Goal: Download file/media

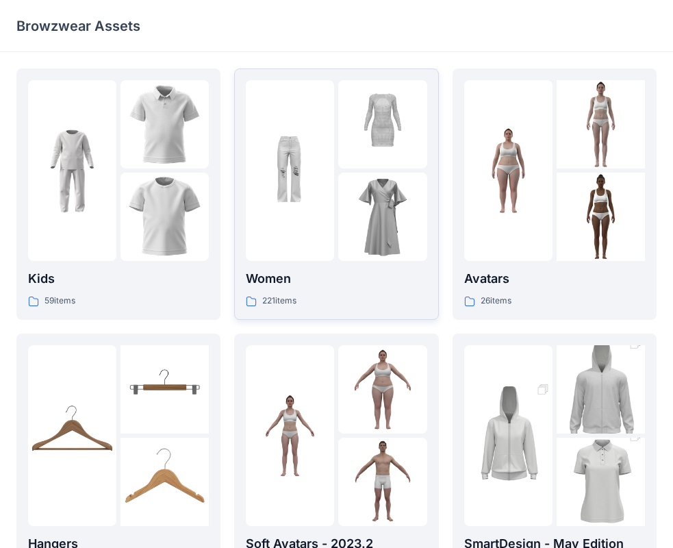
click at [341, 283] on p "Women" at bounding box center [336, 278] width 181 height 19
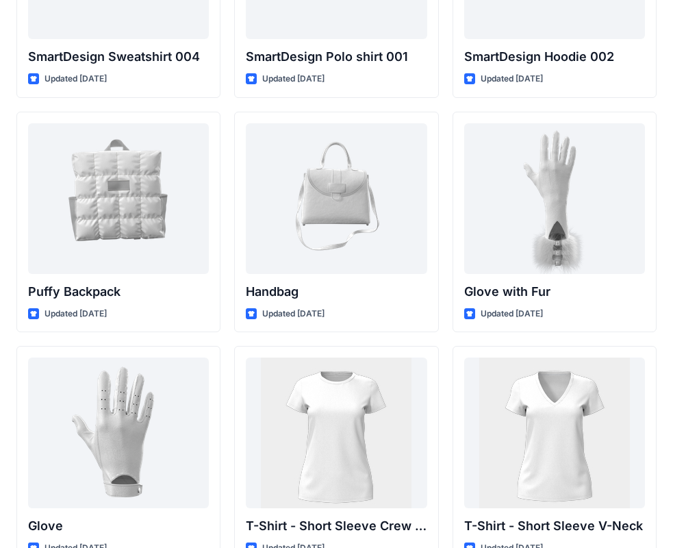
scroll to position [10718, 0]
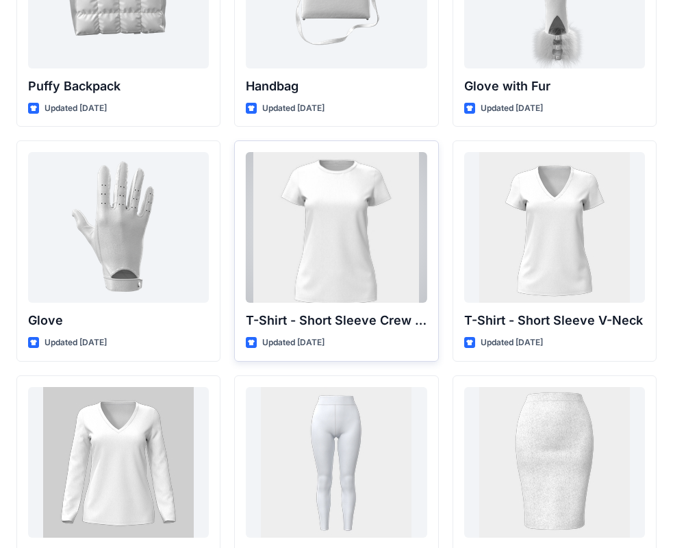
click at [348, 264] on div at bounding box center [336, 227] width 181 height 151
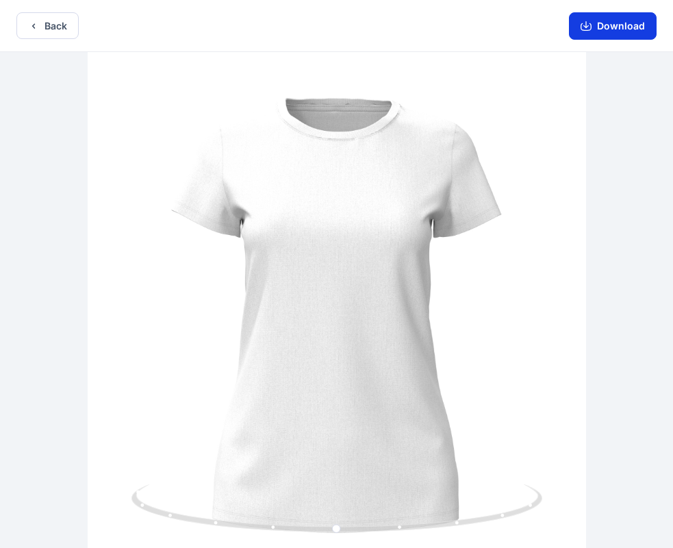
click at [594, 31] on button "Download" at bounding box center [613, 25] width 88 height 27
